Goal: Register for event/course

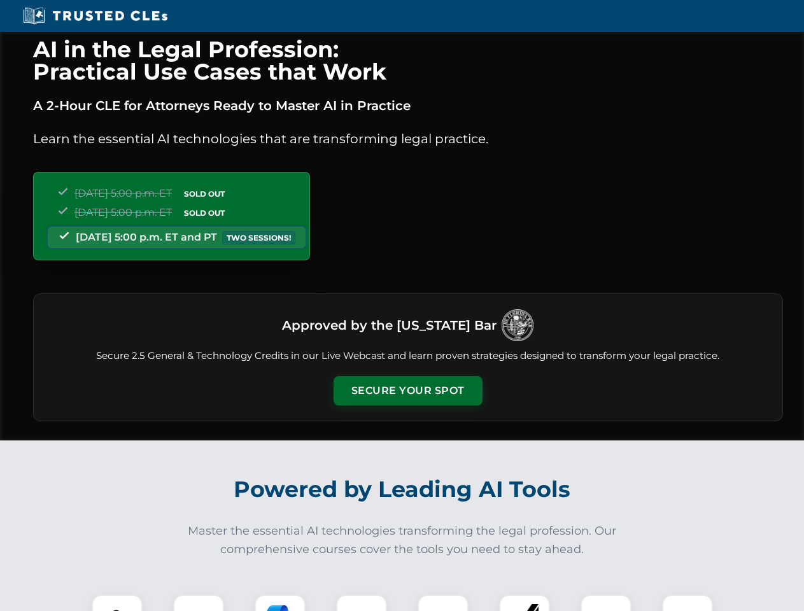
click at [408, 391] on button "Secure Your Spot" at bounding box center [408, 390] width 149 height 29
click at [117, 603] on img at bounding box center [117, 620] width 37 height 37
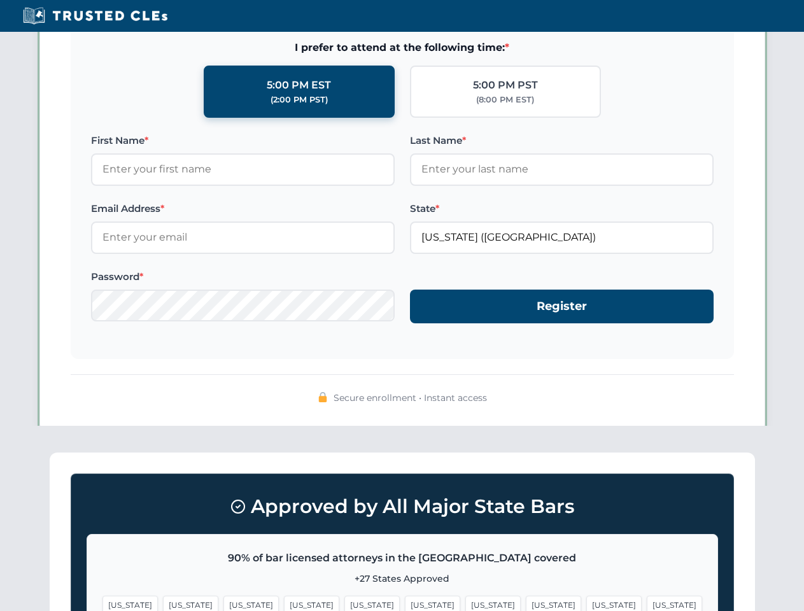
click at [466, 603] on span "[US_STATE]" at bounding box center [493, 605] width 55 height 18
click at [587, 603] on span "[US_STATE]" at bounding box center [614, 605] width 55 height 18
